Goal: Task Accomplishment & Management: Complete application form

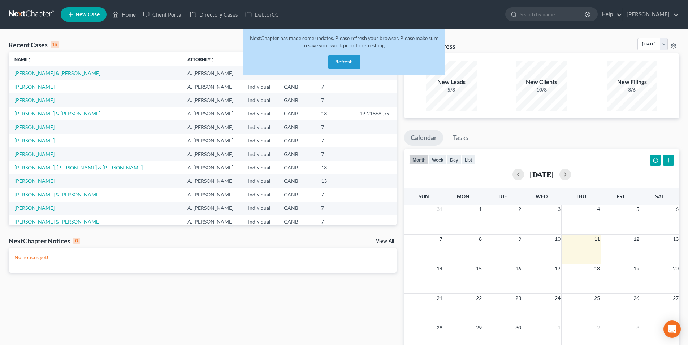
click at [348, 63] on button "Refresh" at bounding box center [344, 62] width 32 height 14
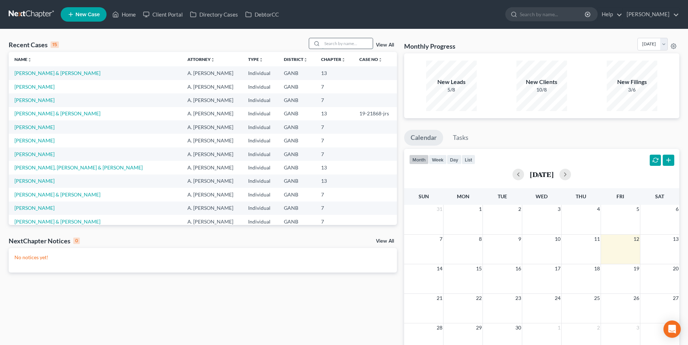
click at [335, 46] on input "search" at bounding box center [347, 43] width 51 height 10
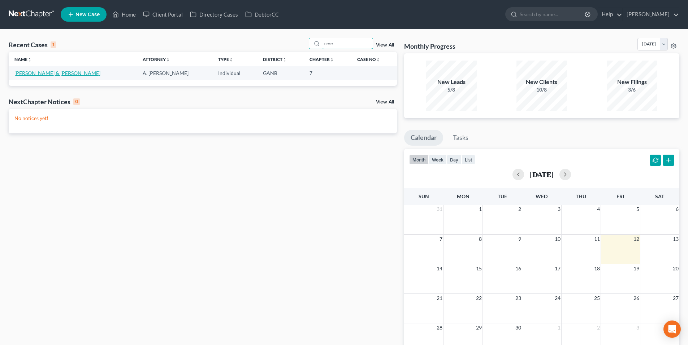
type input "cere"
click at [95, 74] on link "[PERSON_NAME] & [PERSON_NAME]" at bounding box center [57, 73] width 86 height 6
select select "9"
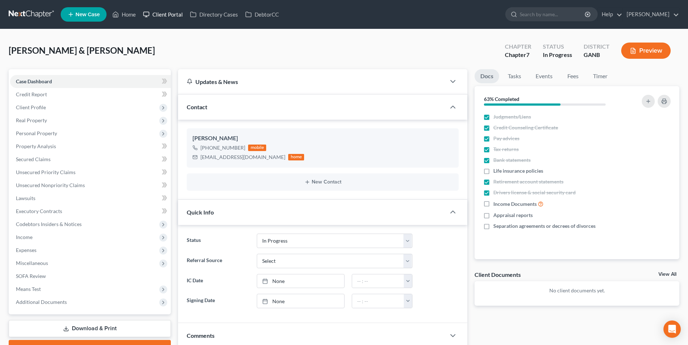
click at [171, 14] on link "Client Portal" at bounding box center [162, 14] width 47 height 13
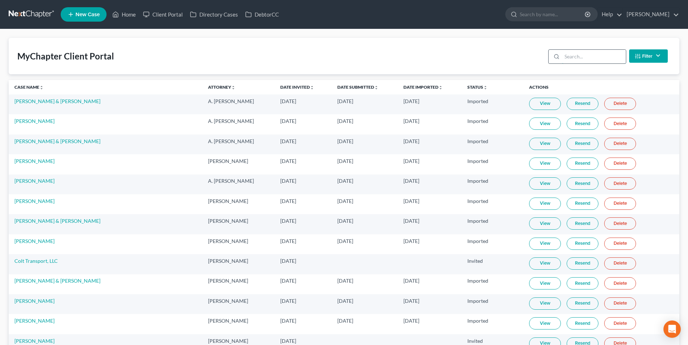
click at [583, 58] on input "search" at bounding box center [594, 57] width 64 height 14
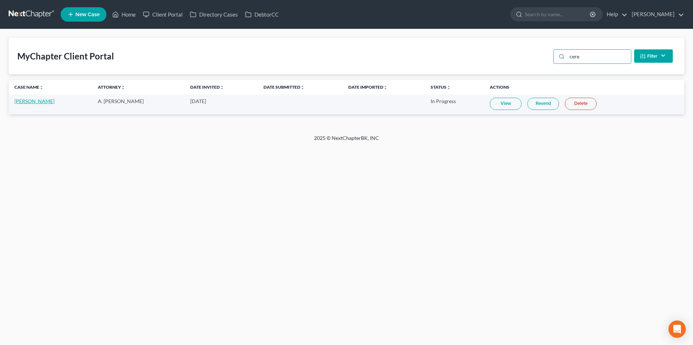
type input "cere"
click at [54, 102] on link "[PERSON_NAME]" at bounding box center [34, 101] width 40 height 6
select select "9"
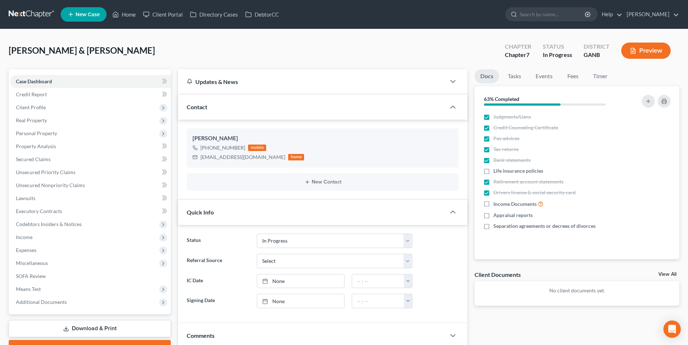
click at [49, 14] on link at bounding box center [32, 14] width 46 height 13
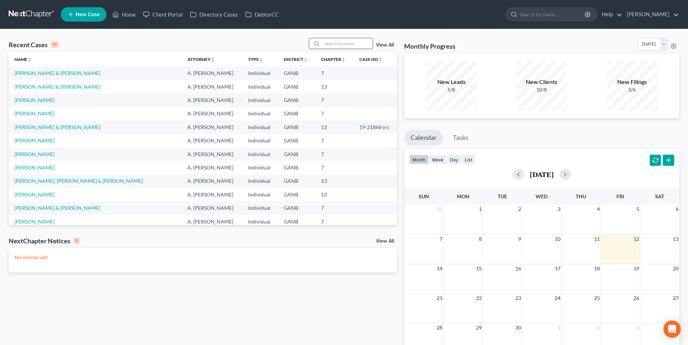
click at [340, 46] on input "search" at bounding box center [347, 43] width 51 height 10
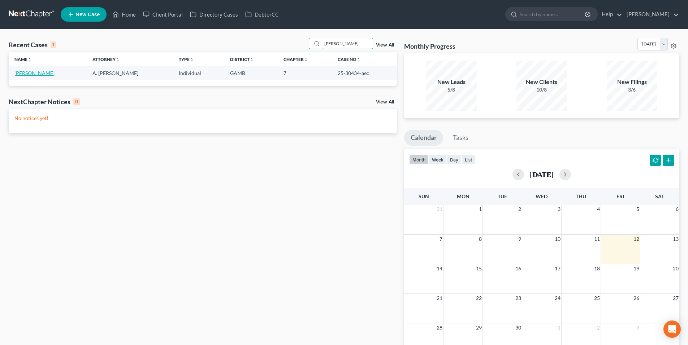
type input "jackson"
click at [48, 72] on link "[PERSON_NAME]" at bounding box center [34, 73] width 40 height 6
select select "6"
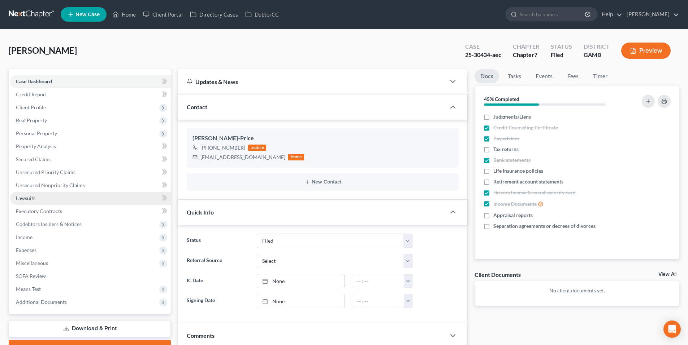
click at [35, 201] on link "Lawsuits" at bounding box center [90, 198] width 161 height 13
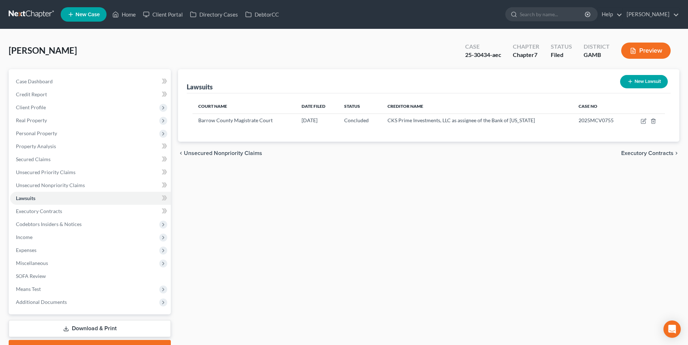
click at [31, 10] on link at bounding box center [32, 14] width 46 height 13
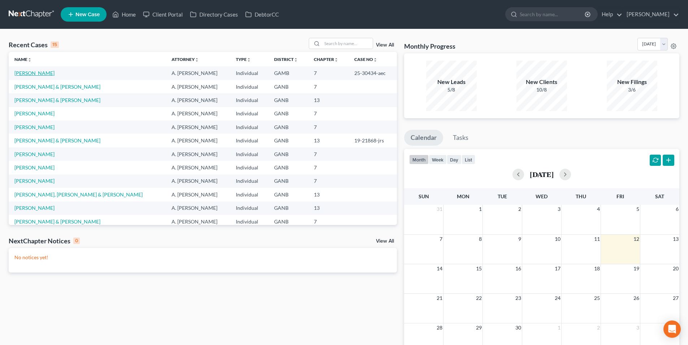
click at [40, 76] on link "Jackson-Price, Dora" at bounding box center [34, 73] width 40 height 6
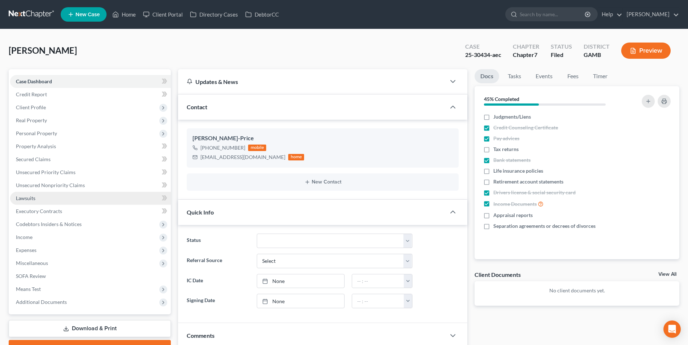
click at [31, 199] on span "Lawsuits" at bounding box center [25, 198] width 19 height 6
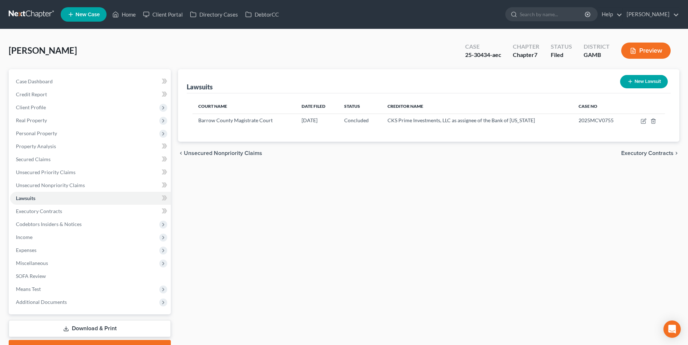
click at [630, 82] on icon "button" at bounding box center [630, 82] width 6 height 6
select select "0"
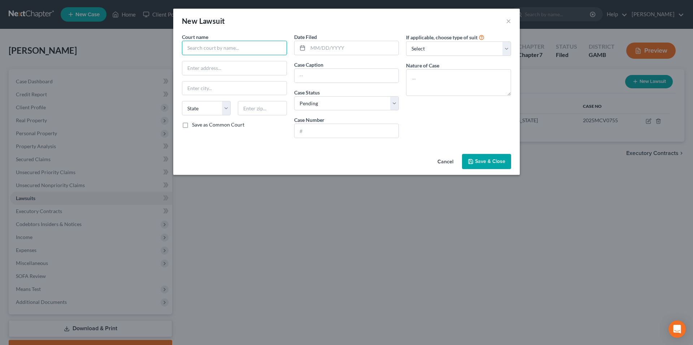
click at [275, 49] on input "text" at bounding box center [234, 48] width 105 height 14
click at [566, 177] on div "New Lawsuit × Court name * State AL AK AR AZ CA CO CT DE DC FL GA GU HI ID IL I…" at bounding box center [346, 172] width 693 height 345
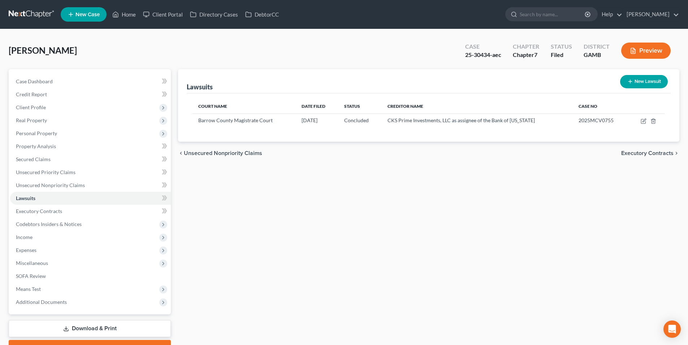
click at [654, 83] on button "New Lawsuit" at bounding box center [644, 81] width 48 height 13
select select "0"
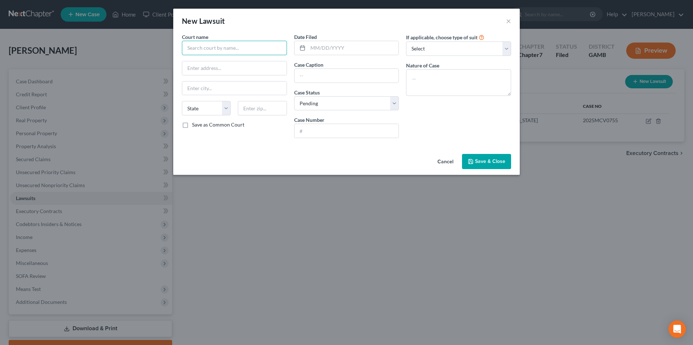
click at [237, 45] on input "text" at bounding box center [234, 48] width 105 height 14
type input "Clarke County Magistrate Court"
click at [242, 71] on input "text" at bounding box center [234, 68] width 104 height 14
type input "325 E. Washington Street, Suite 240"
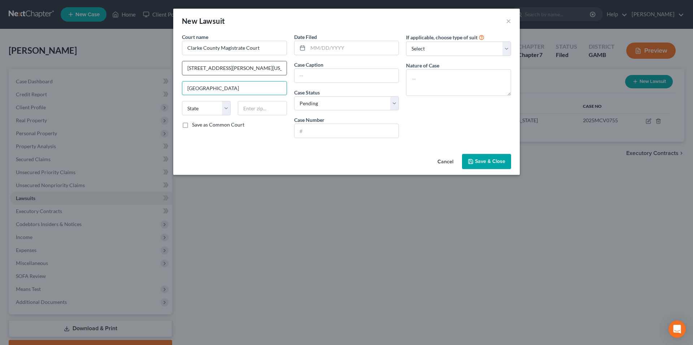
type input "Athens"
select select "10"
type input "30601"
click at [192, 126] on label "Save as Common Court" at bounding box center [218, 124] width 52 height 7
click at [195, 126] on input "Save as Common Court" at bounding box center [197, 123] width 5 height 5
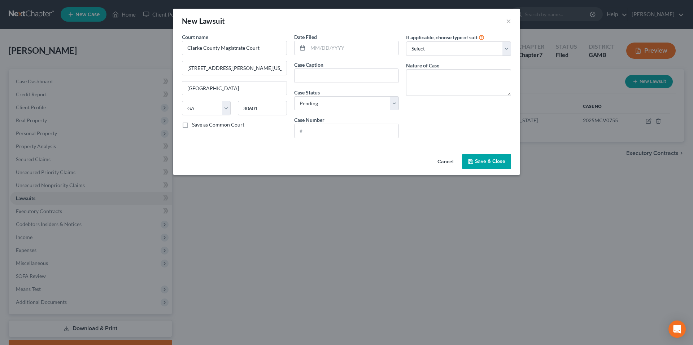
checkbox input "true"
click at [315, 46] on input "text" at bounding box center [353, 48] width 91 height 14
type input "[DATE]"
type input "Midland Funding, LLC, vs. Dora Jackson"
click at [371, 102] on select "Select Pending On Appeal Concluded" at bounding box center [346, 103] width 105 height 14
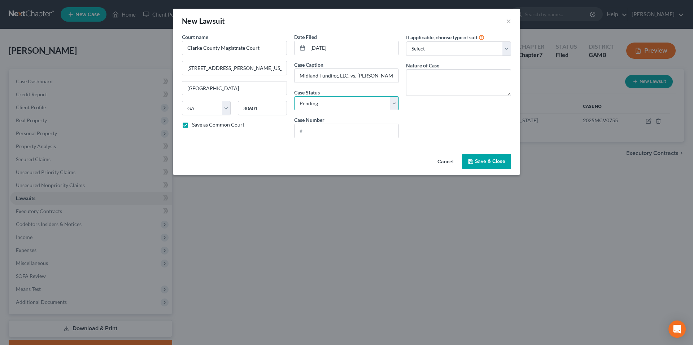
select select "2"
click at [294, 96] on select "Select Pending On Appeal Concluded" at bounding box center [346, 103] width 105 height 14
click at [351, 127] on input "text" at bounding box center [347, 131] width 104 height 14
type input "MC01-CV-GR-24-0194"
click at [461, 44] on select "Select Repossession Garnishment Foreclosure Attached, Seized, Or Levied Other" at bounding box center [458, 49] width 105 height 14
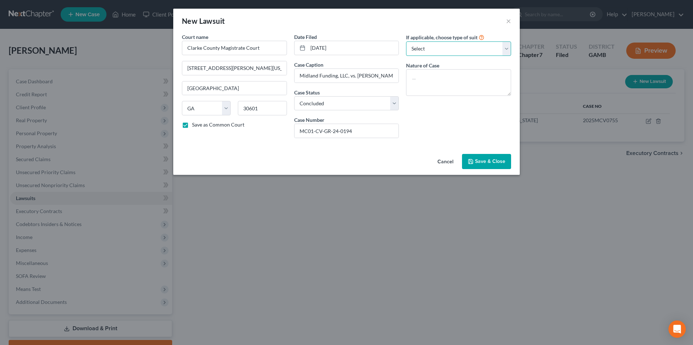
select select "1"
click at [406, 42] on select "Select Repossession Garnishment Foreclosure Attached, Seized, Or Levied Other" at bounding box center [458, 49] width 105 height 14
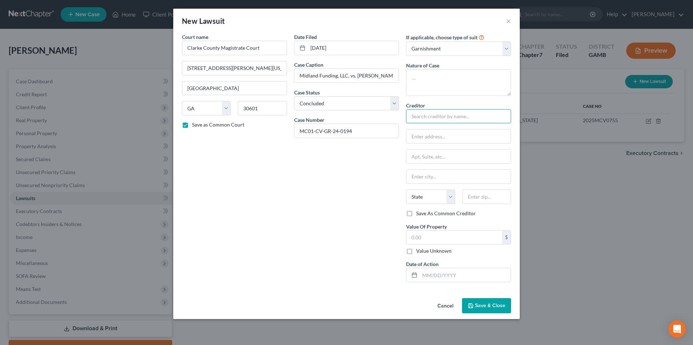
click at [459, 116] on input "text" at bounding box center [458, 116] width 105 height 14
type input "Midland Funding, LLC"
type input "c/o Jonathan Steele"
type input "P.O. Box 2121"
type input "Warren"
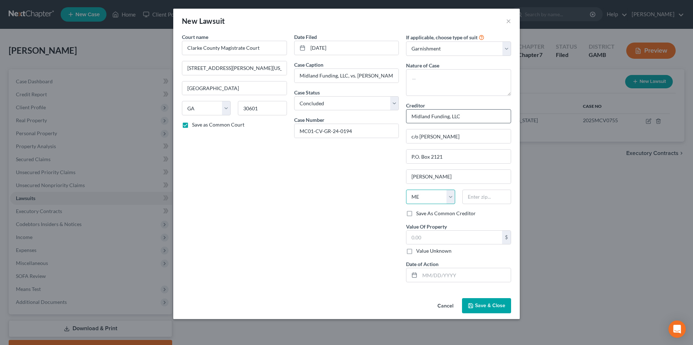
select select "23"
type input "48090"
click at [416, 217] on label "Save As Common Creditor" at bounding box center [446, 213] width 60 height 7
click at [419, 215] on input "Save As Common Creditor" at bounding box center [421, 212] width 5 height 5
checkbox input "true"
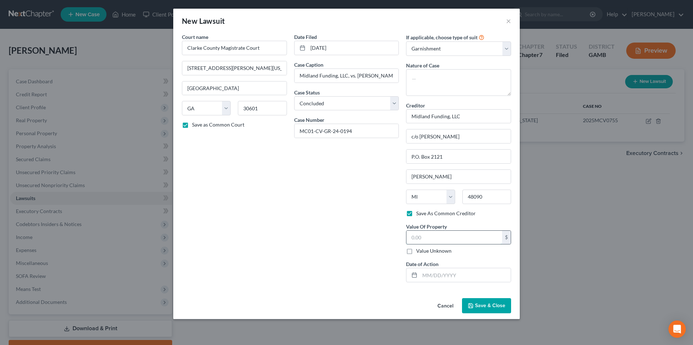
click at [419, 236] on input "text" at bounding box center [454, 238] width 96 height 14
type input "3,053.40"
click at [495, 304] on span "Save & Close" at bounding box center [490, 306] width 30 height 6
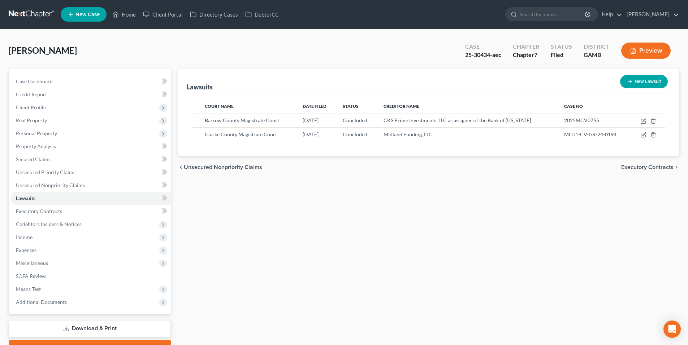
click at [640, 82] on button "New Lawsuit" at bounding box center [644, 81] width 48 height 13
select select "0"
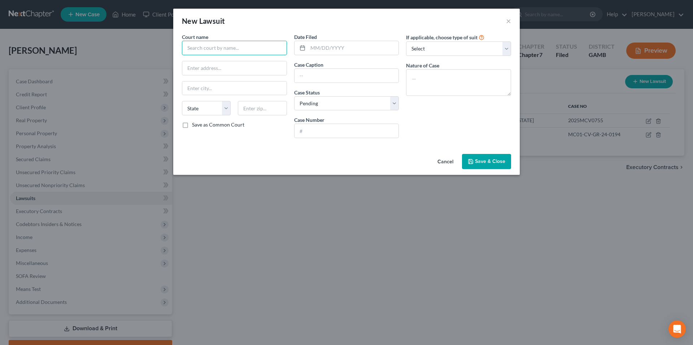
click at [267, 47] on input "text" at bounding box center [234, 48] width 105 height 14
click at [248, 51] on input "text" at bounding box center [234, 48] width 105 height 14
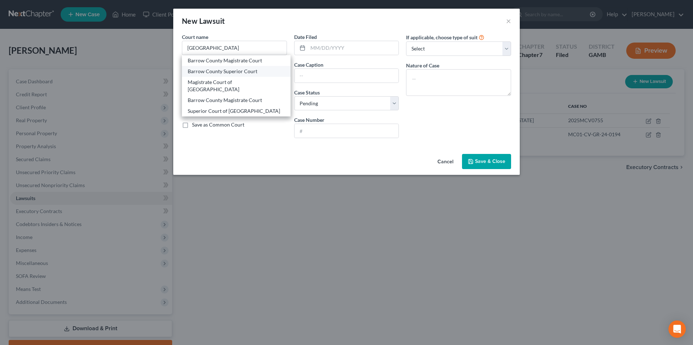
click at [250, 71] on div "Barrow County Superior Court" at bounding box center [236, 71] width 97 height 7
type input "Barrow County Superior Court"
type input "652 Barrow Park Drive, Ste B"
type input "Winder"
select select "10"
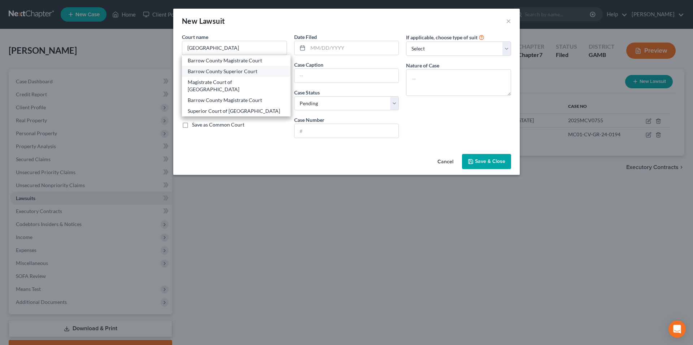
type input "30680"
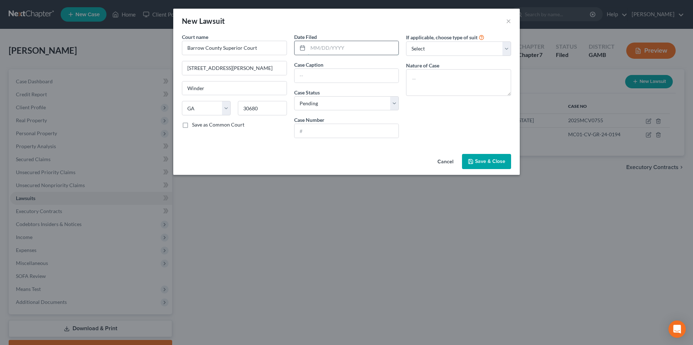
click at [316, 49] on input "text" at bounding box center [353, 48] width 91 height 14
type input "[DATE]"
type input "Midland Funding, LLC, vs. Dora Jackson"
click at [352, 109] on select "Select Pending On Appeal Concluded" at bounding box center [346, 103] width 105 height 14
select select "2"
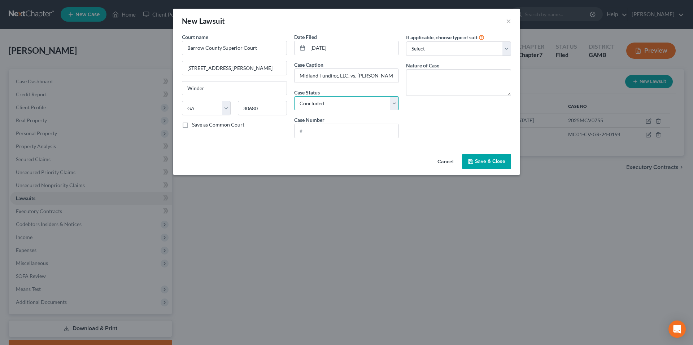
click at [294, 96] on select "Select Pending On Appeal Concluded" at bounding box center [346, 103] width 105 height 14
click at [346, 132] on input "text" at bounding box center [347, 131] width 104 height 14
type input "20-CV-000063-B"
click at [445, 46] on select "Select Repossession Garnishment Foreclosure Attached, Seized, Or Levied Other" at bounding box center [458, 49] width 105 height 14
select select "4"
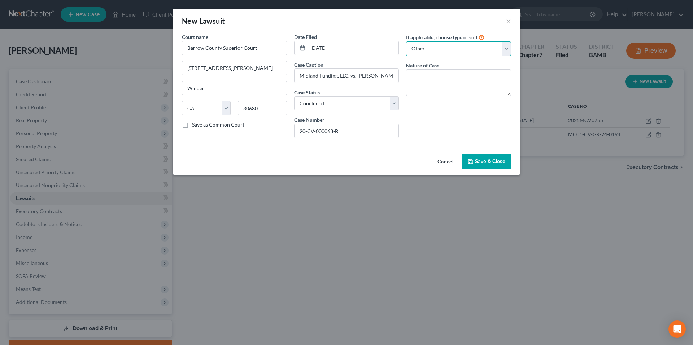
click at [406, 42] on select "Select Repossession Garnishment Foreclosure Attached, Seized, Or Levied Other" at bounding box center [458, 49] width 105 height 14
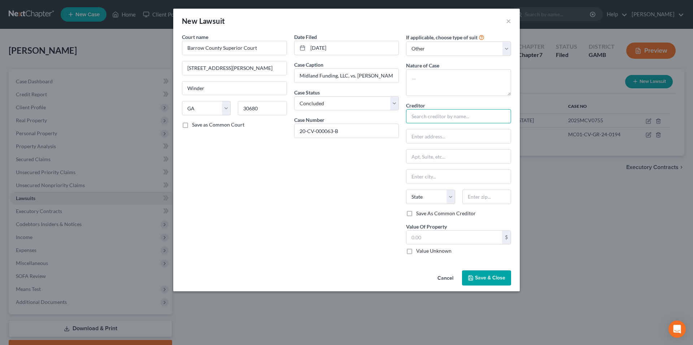
click at [435, 112] on input "text" at bounding box center [458, 116] width 105 height 14
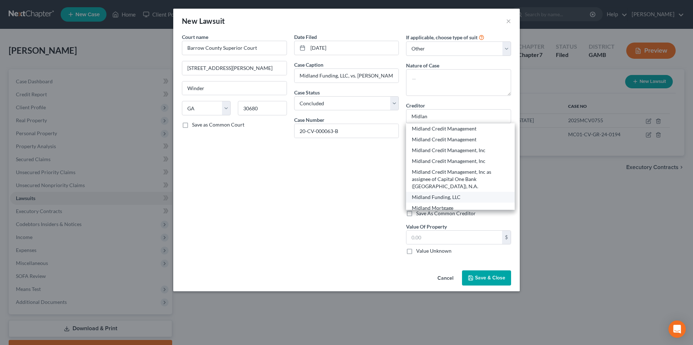
click at [456, 194] on div "Midland Funding, LLC" at bounding box center [460, 197] width 97 height 7
type input "Midland Funding, LLC"
type input "c/o Jonathan Steele"
type input "P.O. Box 2121"
type input "Warren"
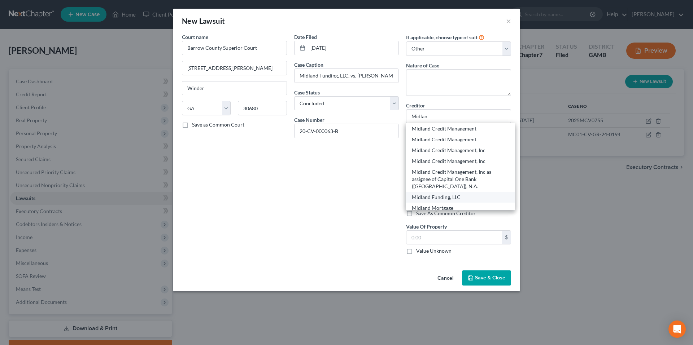
select select "23"
type input "48090"
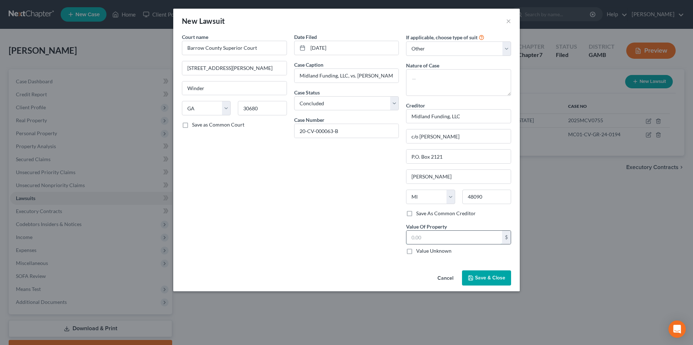
click at [492, 238] on input "text" at bounding box center [454, 238] width 96 height 14
type input "2,148.51"
click at [502, 276] on span "Save & Close" at bounding box center [490, 278] width 30 height 6
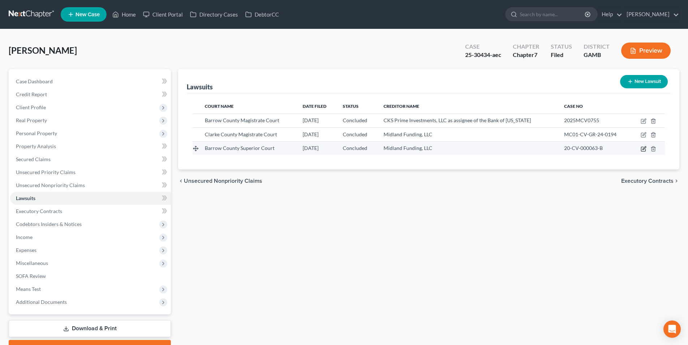
click at [645, 151] on icon "button" at bounding box center [643, 149] width 4 height 4
select select "10"
select select "2"
select select "4"
select select "23"
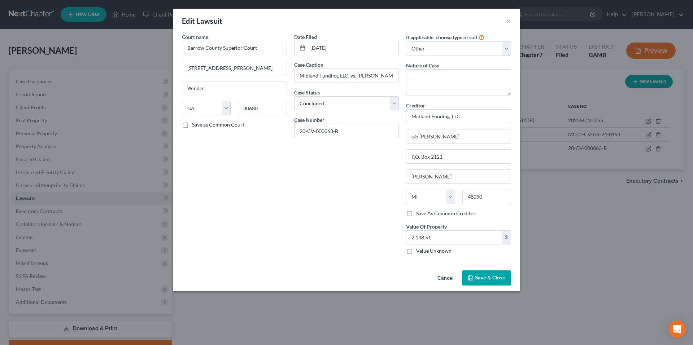
click at [497, 280] on span "Save & Close" at bounding box center [490, 278] width 30 height 6
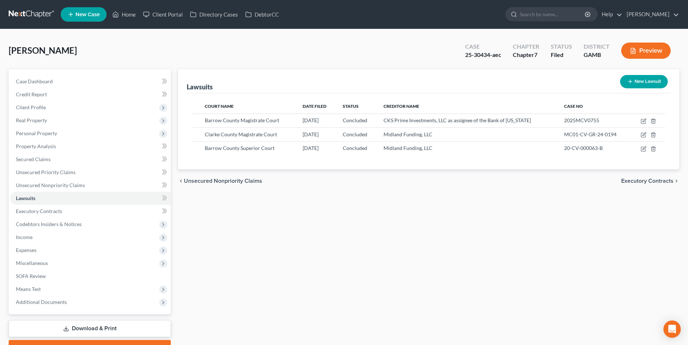
click at [651, 83] on button "New Lawsuit" at bounding box center [644, 81] width 48 height 13
select select "0"
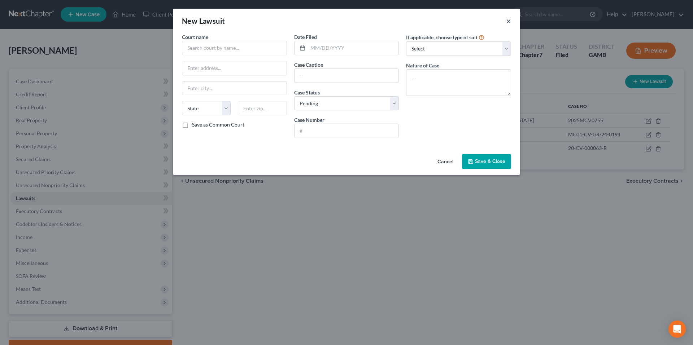
click at [506, 20] on button "×" at bounding box center [508, 21] width 5 height 9
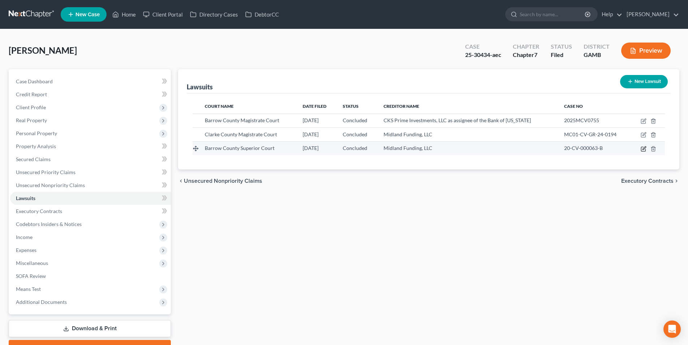
click at [643, 148] on icon "button" at bounding box center [643, 149] width 6 height 6
select select "10"
select select "2"
select select "4"
select select "23"
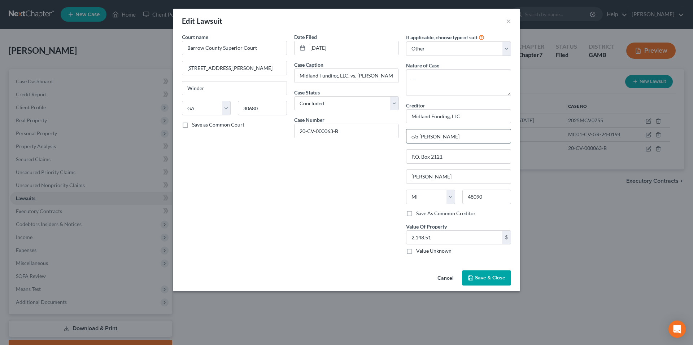
click at [483, 134] on input "c/o Jonathan Steele" at bounding box center [458, 137] width 104 height 14
type input "c/o Claiborne Adcock"
type input "P.O. Box 56446"
type input "Atlanta"
select select "10"
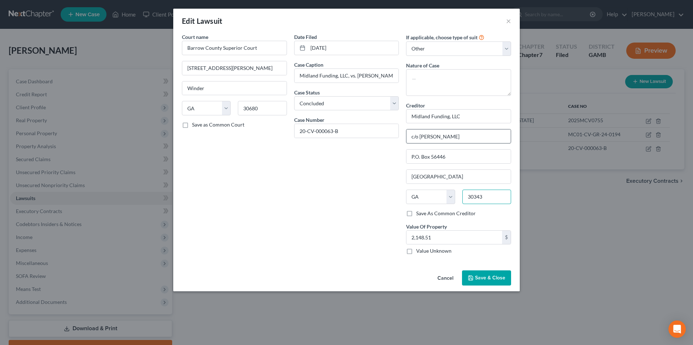
type input "30343"
click at [476, 140] on input "c/o Claiborne Adcock" at bounding box center [458, 137] width 104 height 14
click at [496, 279] on span "Save & Close" at bounding box center [490, 278] width 30 height 6
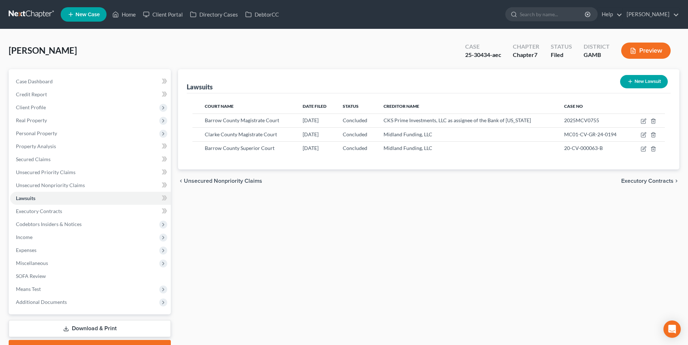
click at [635, 83] on button "New Lawsuit" at bounding box center [644, 81] width 48 height 13
select select "0"
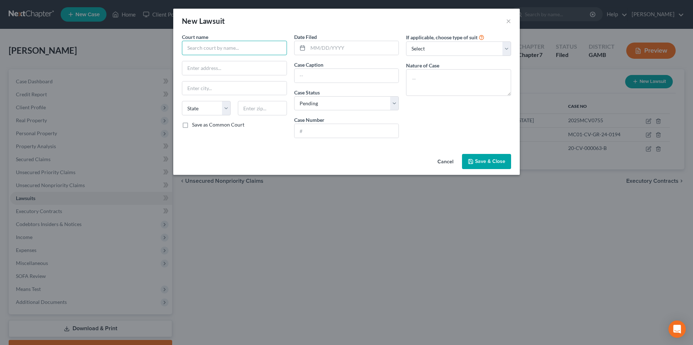
click at [240, 44] on input "text" at bounding box center [234, 48] width 105 height 14
click at [249, 62] on div "Oconee County Magistrate Court" at bounding box center [225, 60] width 75 height 7
type input "Oconee County Magistrate Court"
type input "23 N. Main Street"
type input "Watkinsville"
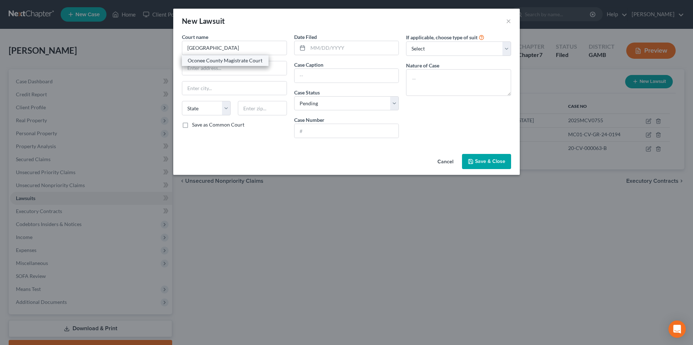
select select "10"
type input "30677"
click at [322, 48] on input "text" at bounding box center [353, 48] width 91 height 14
type input "05/01/2025"
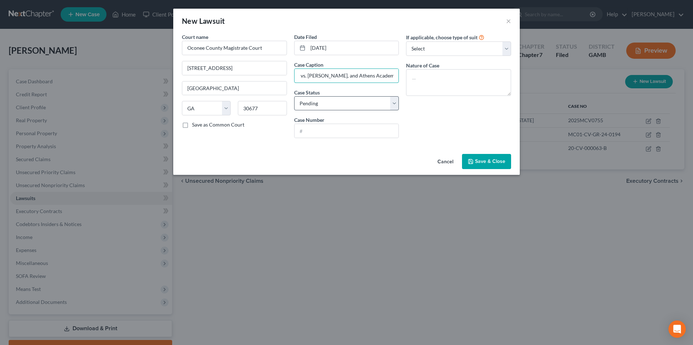
scroll to position [0, 51]
type input "Midland Funding, LLC, vs. Dora Jackson, and Athens Academy, Inc."
click at [352, 128] on input "text" at bounding box center [347, 131] width 104 height 14
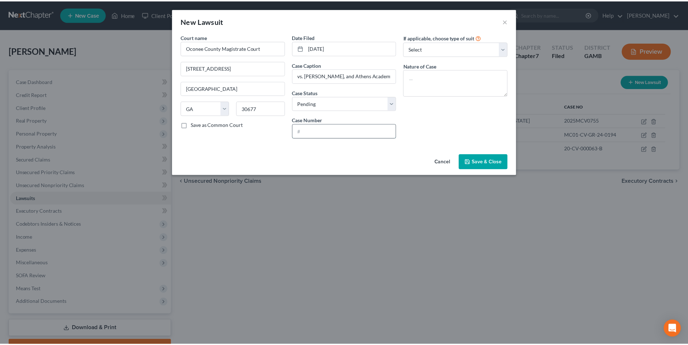
scroll to position [0, 0]
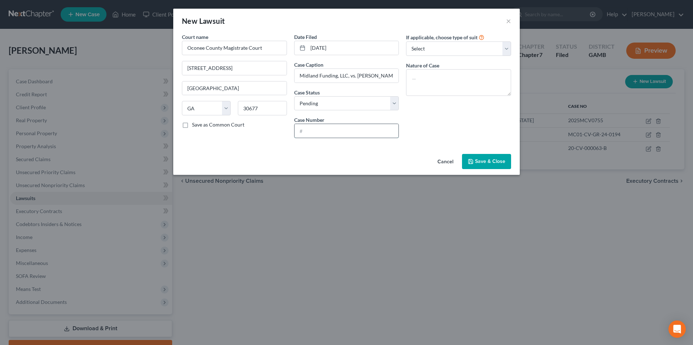
click at [352, 127] on input "text" at bounding box center [347, 131] width 104 height 14
paste input "MGCG2025000042"
type input "MGCG2025000042"
click at [467, 49] on select "Select Repossession Garnishment Foreclosure Attached, Seized, Or Levied Other" at bounding box center [458, 49] width 105 height 14
select select "1"
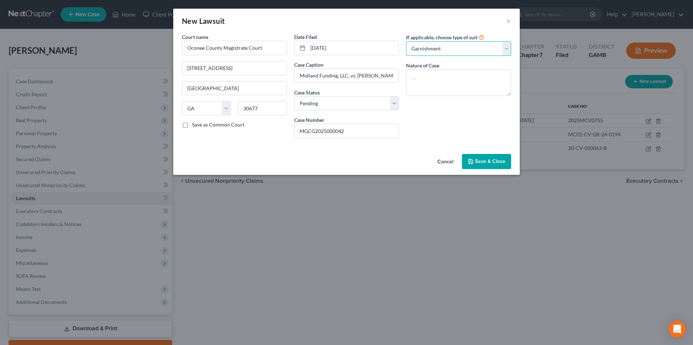
click at [406, 42] on select "Select Repossession Garnishment Foreclosure Attached, Seized, Or Levied Other" at bounding box center [458, 49] width 105 height 14
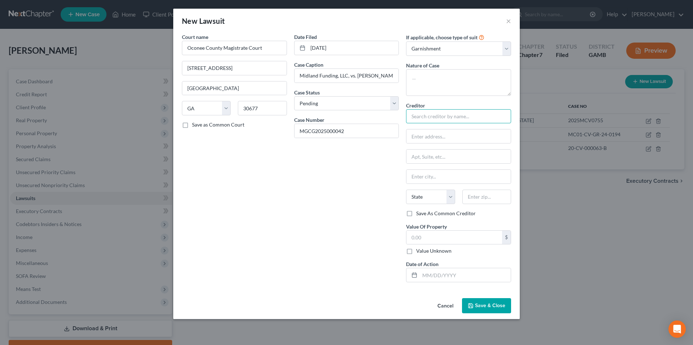
click at [468, 117] on input "text" at bounding box center [458, 116] width 105 height 14
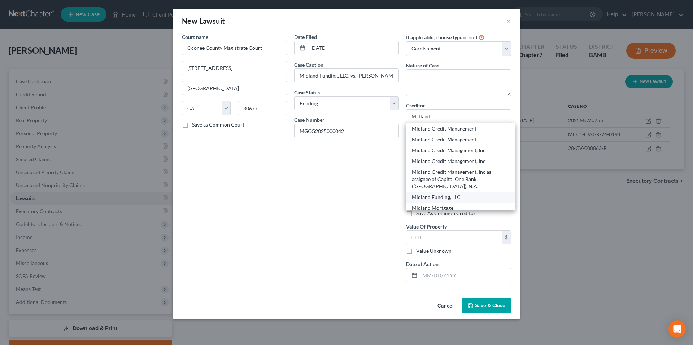
click at [465, 194] on div "Midland Funding, LLC" at bounding box center [460, 197] width 97 height 7
type input "Midland Funding, LLC"
type input "c/o Jonathan Steele"
type input "P.O. Box 2121"
type input "Warren"
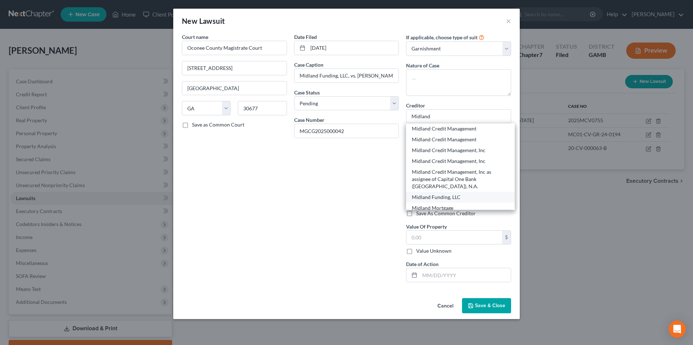
select select "23"
type input "48090"
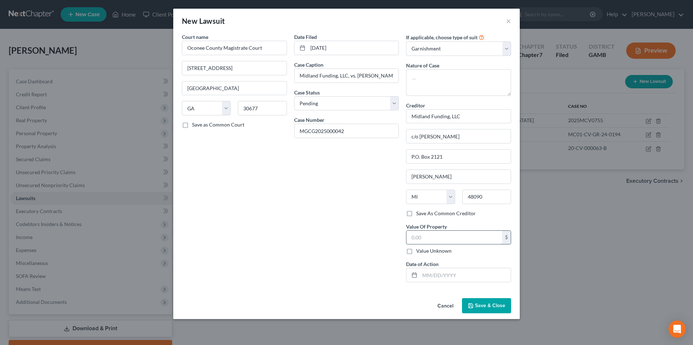
click at [469, 236] on input "text" at bounding box center [454, 238] width 96 height 14
type input "3,053.40"
click at [489, 301] on button "Save & Close" at bounding box center [486, 306] width 49 height 15
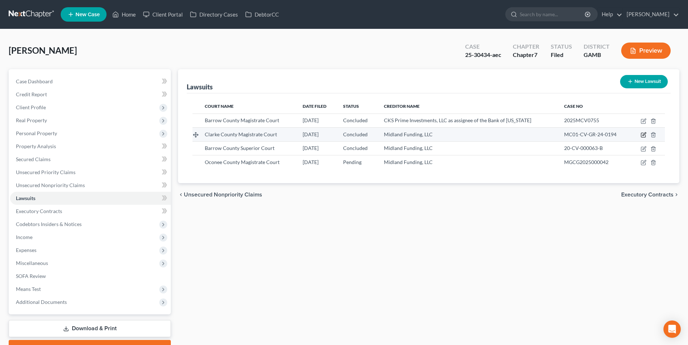
click at [640, 133] on icon "button" at bounding box center [643, 135] width 6 height 6
select select "10"
select select "2"
select select "1"
select select "23"
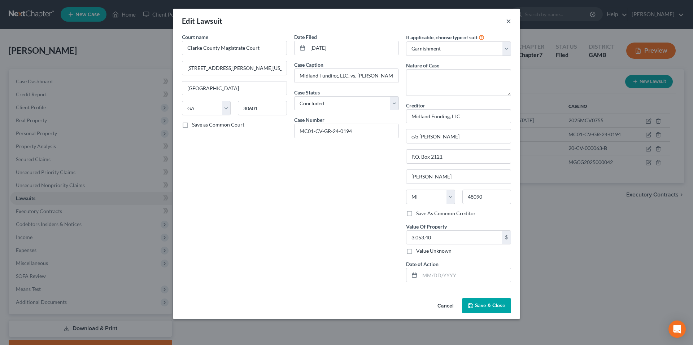
click at [506, 22] on button "×" at bounding box center [508, 21] width 5 height 9
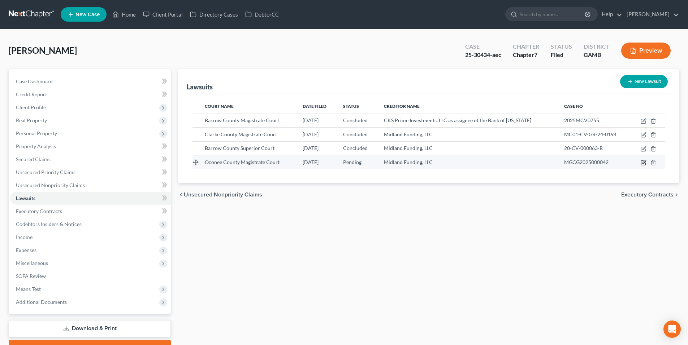
click at [642, 163] on icon "button" at bounding box center [643, 163] width 6 height 6
select select "10"
select select "0"
select select "1"
select select "23"
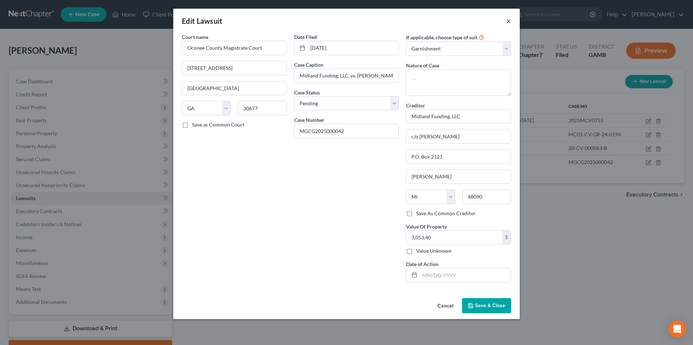
click at [506, 21] on button "×" at bounding box center [508, 21] width 5 height 9
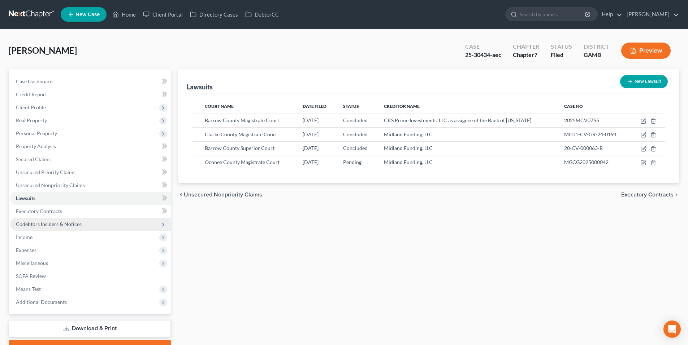
click at [52, 226] on span "Codebtors Insiders & Notices" at bounding box center [49, 224] width 66 height 6
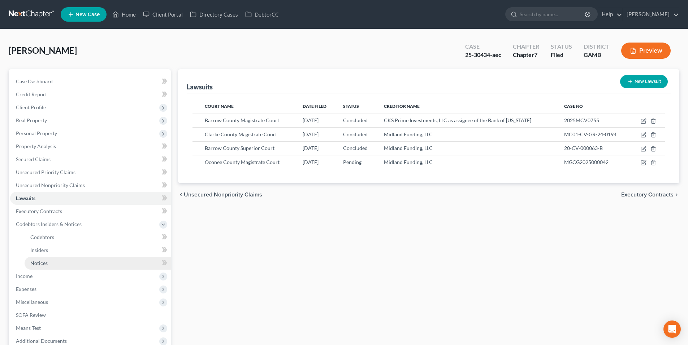
click at [45, 264] on span "Notices" at bounding box center [38, 263] width 17 height 6
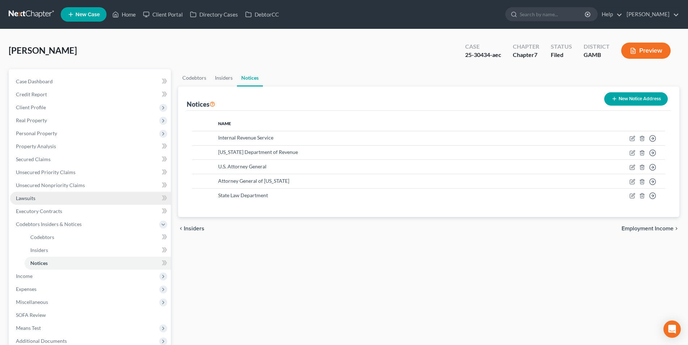
click at [27, 203] on link "Lawsuits" at bounding box center [90, 198] width 161 height 13
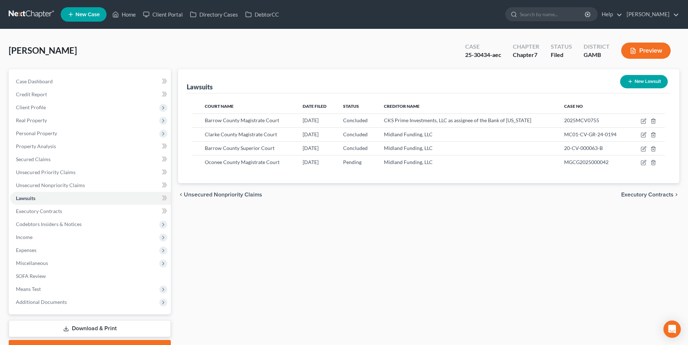
click at [38, 14] on link at bounding box center [32, 14] width 46 height 13
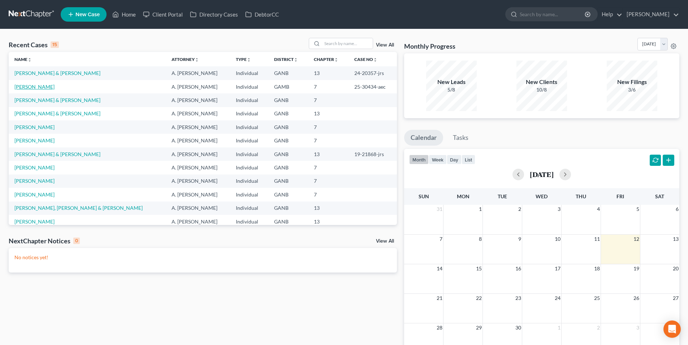
click at [55, 88] on link "[PERSON_NAME]" at bounding box center [34, 87] width 40 height 6
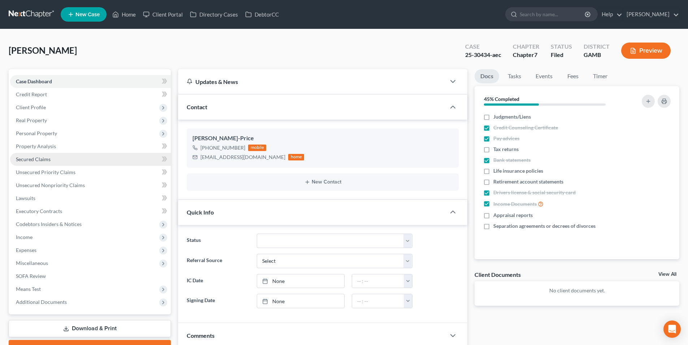
click at [41, 162] on span "Secured Claims" at bounding box center [33, 159] width 35 height 6
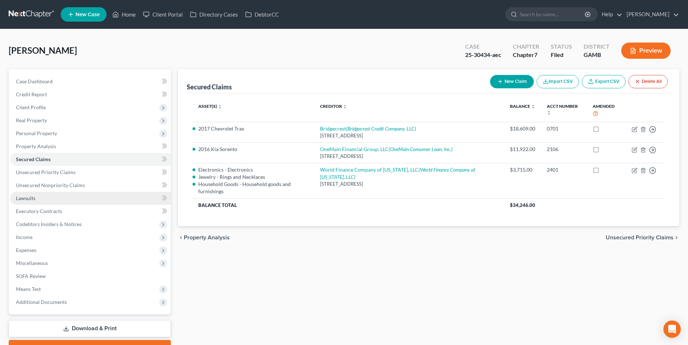
click at [105, 200] on link "Lawsuits" at bounding box center [90, 198] width 161 height 13
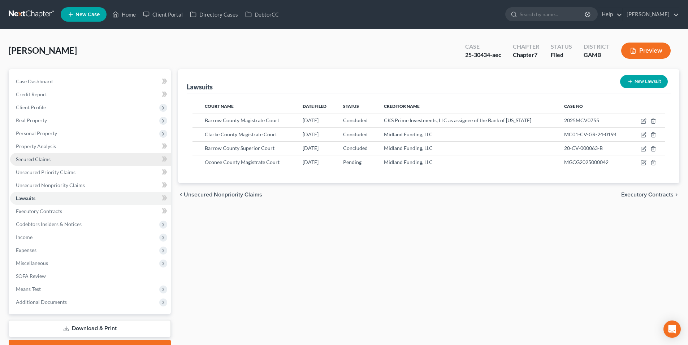
click at [83, 161] on link "Secured Claims" at bounding box center [90, 159] width 161 height 13
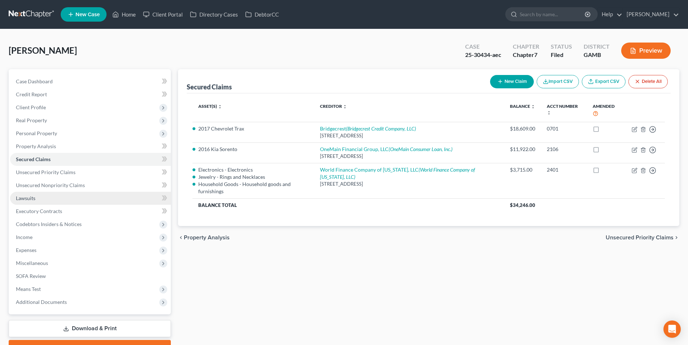
click at [46, 197] on link "Lawsuits" at bounding box center [90, 198] width 161 height 13
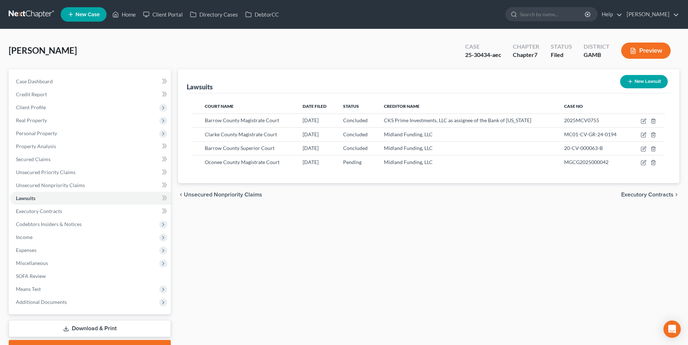
click at [38, 14] on link at bounding box center [32, 14] width 46 height 13
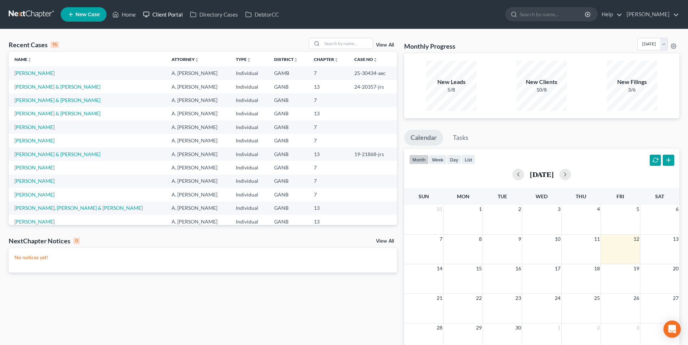
click at [156, 13] on link "Client Portal" at bounding box center [162, 14] width 47 height 13
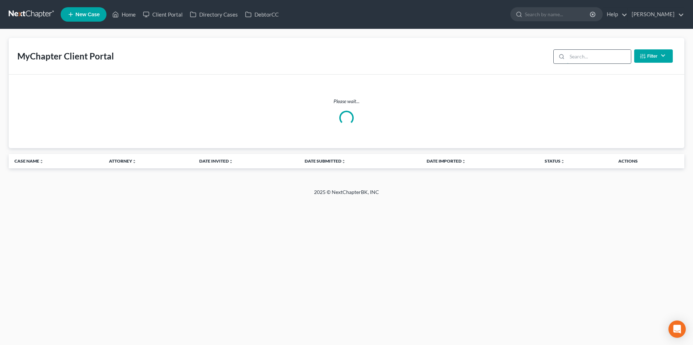
click at [614, 53] on input "search" at bounding box center [599, 57] width 64 height 14
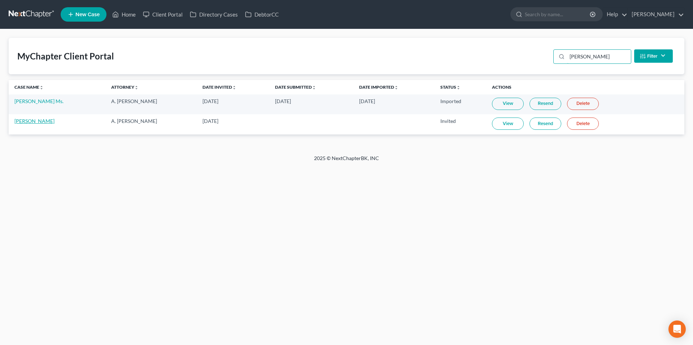
type input "[PERSON_NAME]"
click at [22, 121] on link "[PERSON_NAME]" at bounding box center [34, 121] width 40 height 6
